Goal: Information Seeking & Learning: Learn about a topic

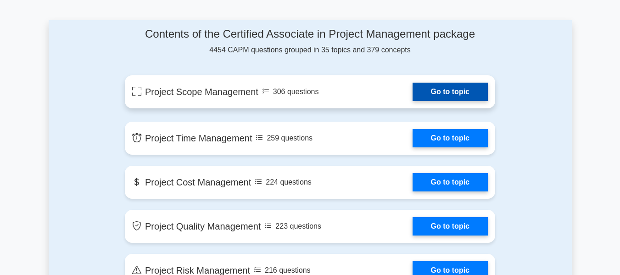
click at [458, 86] on link "Go to topic" at bounding box center [450, 92] width 75 height 18
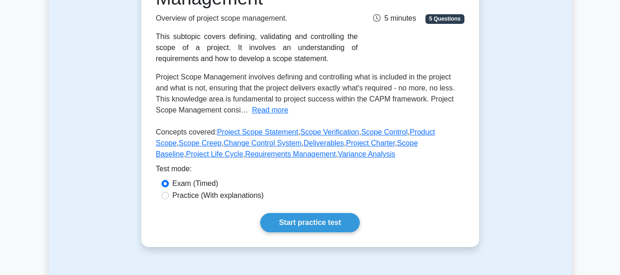
scroll to position [165, 0]
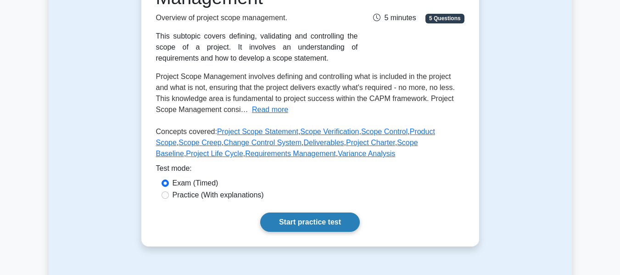
click at [311, 223] on link "Start practice test" at bounding box center [310, 221] width 100 height 19
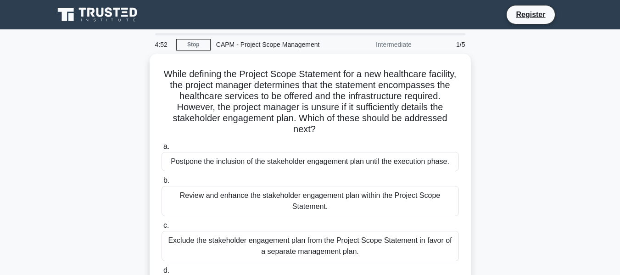
click at [505, 57] on div "While defining the Project Scope Statement for a new healthcare facility, the p…" at bounding box center [310, 192] width 523 height 276
